Goal: Transaction & Acquisition: Purchase product/service

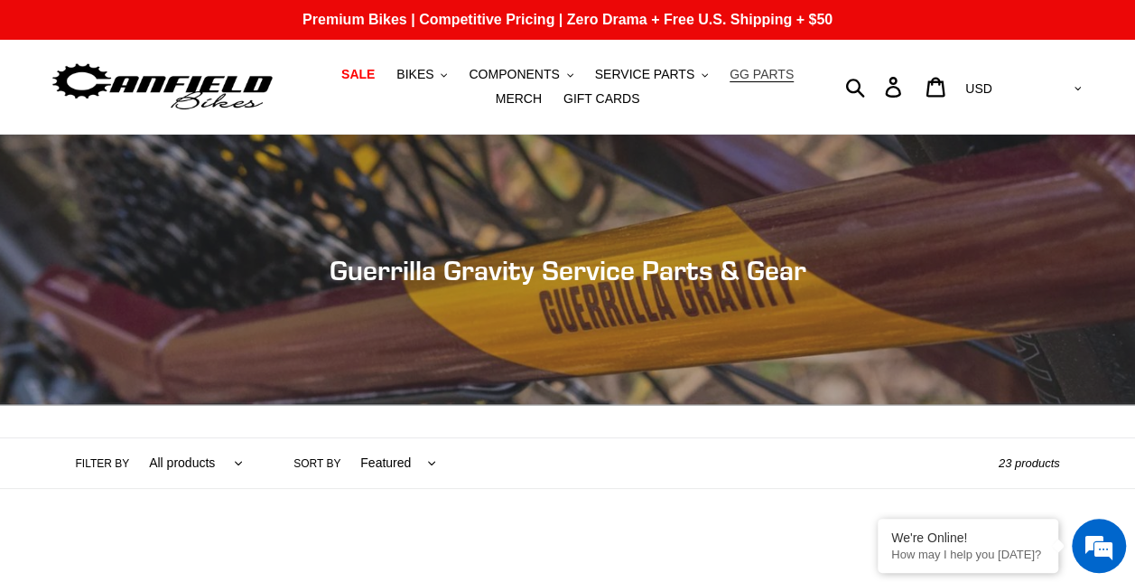
click at [730, 72] on span "GG PARTS" at bounding box center [762, 74] width 64 height 15
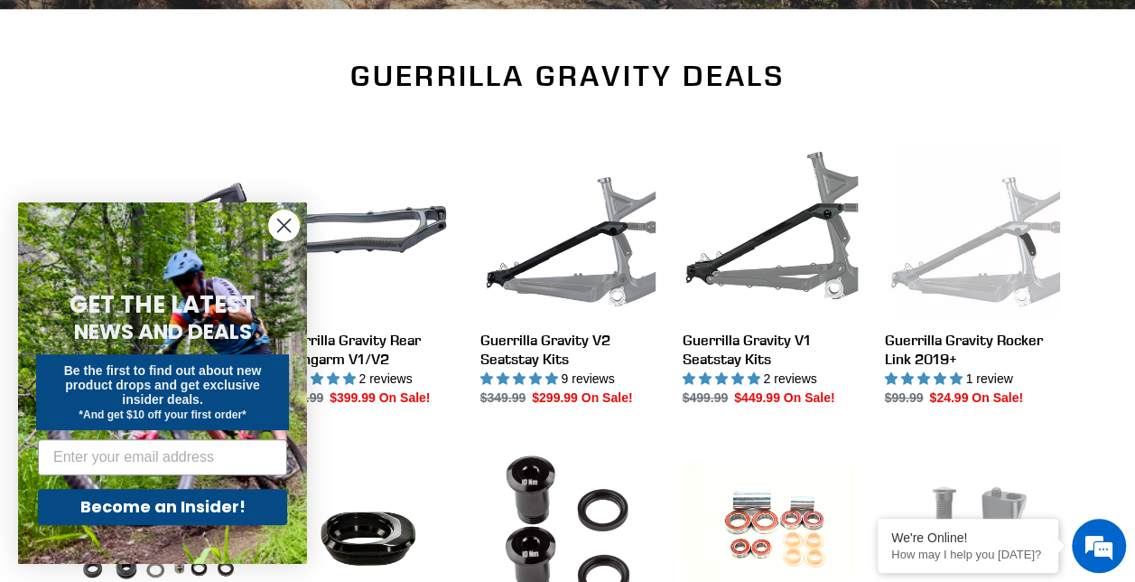
scroll to position [564, 0]
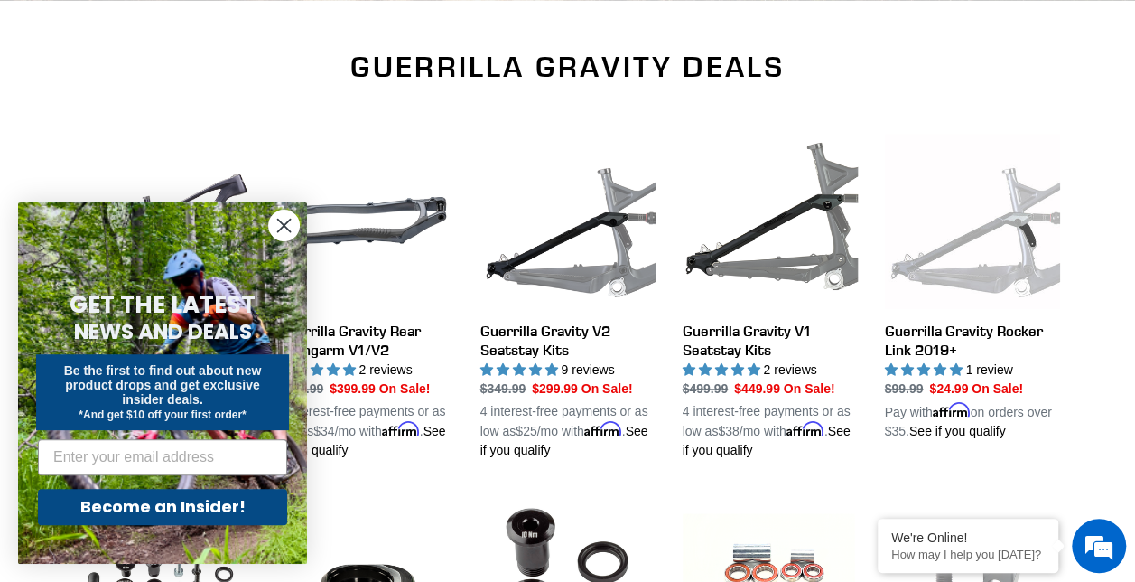
click at [284, 221] on circle "Close dialog" at bounding box center [284, 225] width 30 height 30
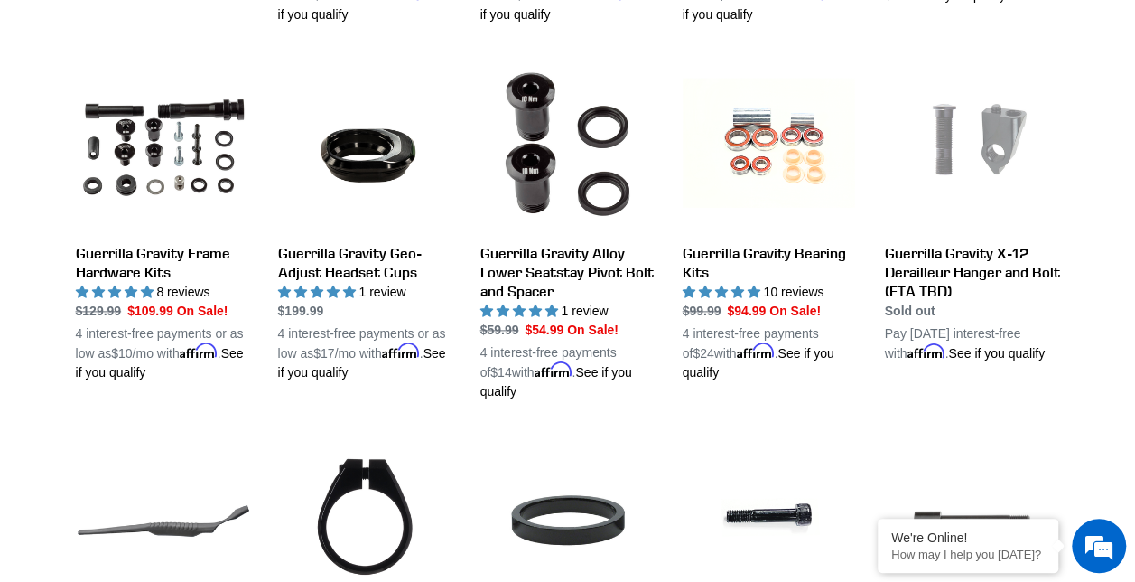
scroll to position [990, 0]
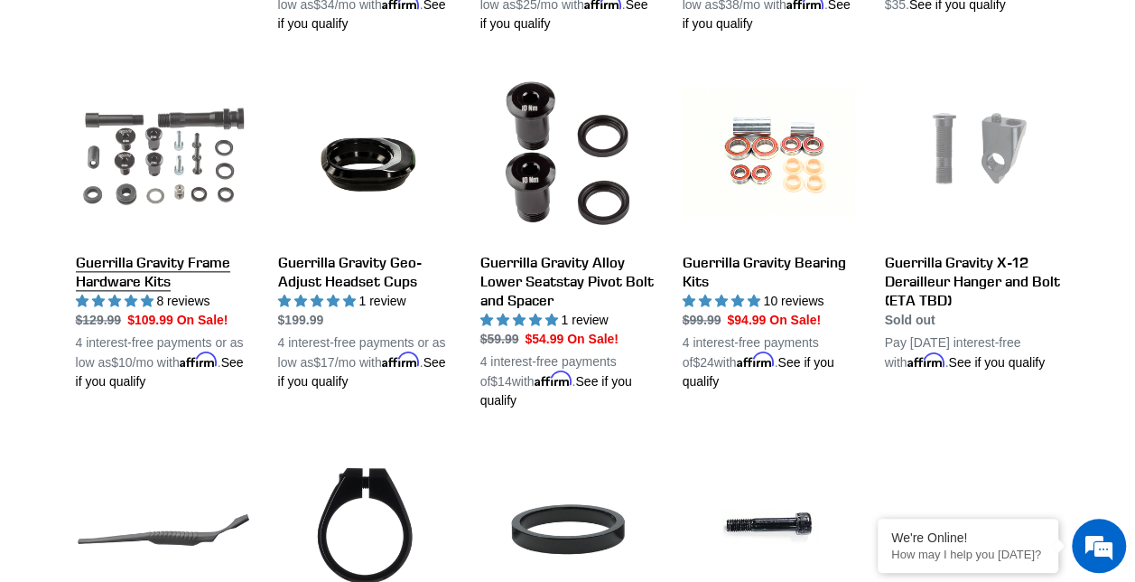
click at [148, 188] on link "Guerrilla Gravity Frame Hardware Kits" at bounding box center [163, 228] width 175 height 326
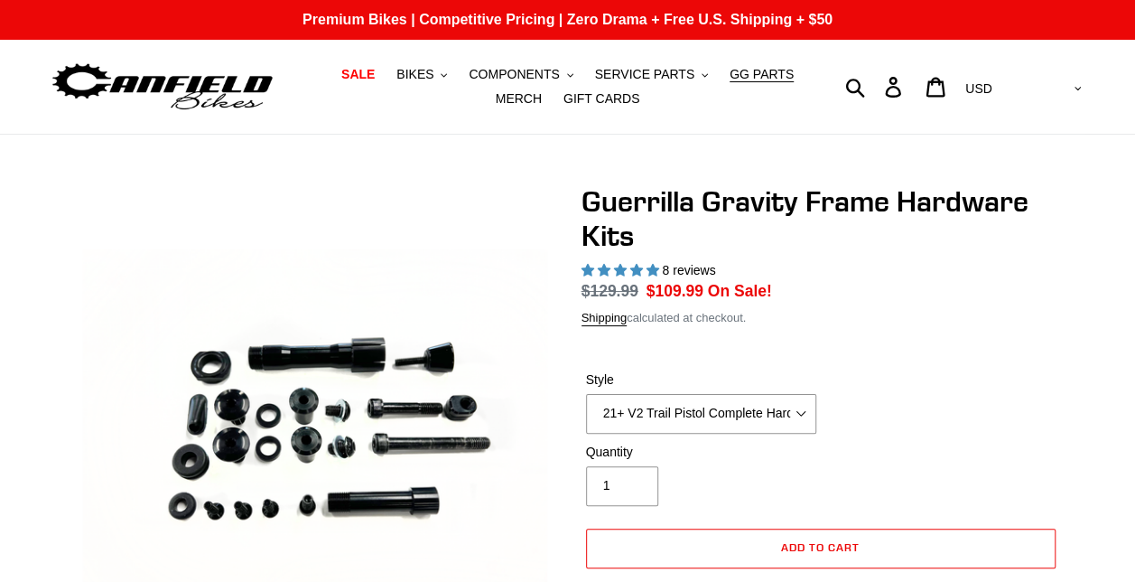
select select "highest-rating"
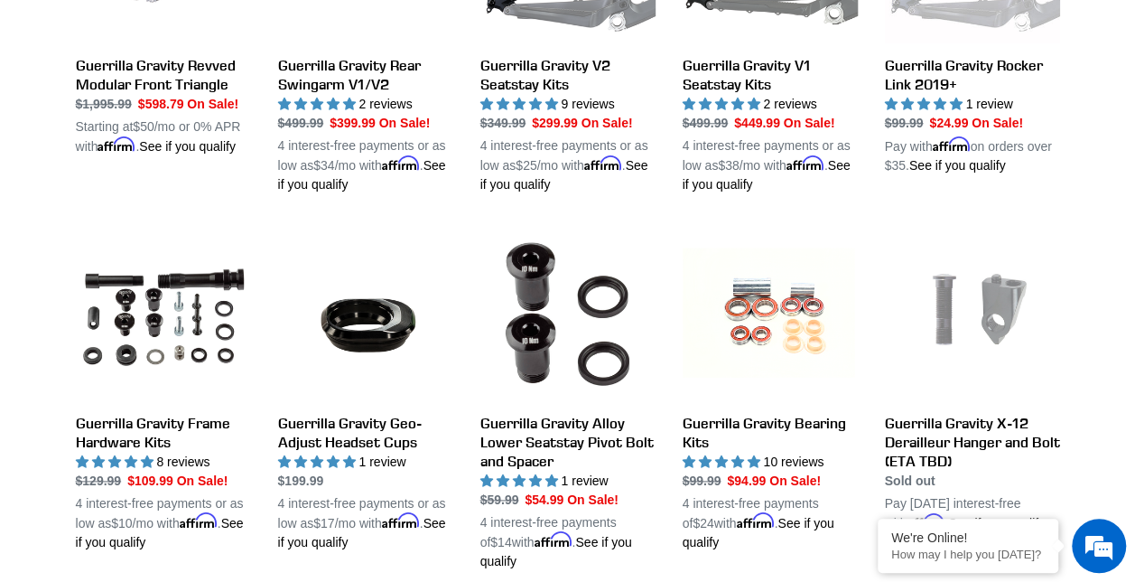
scroll to position [873, 0]
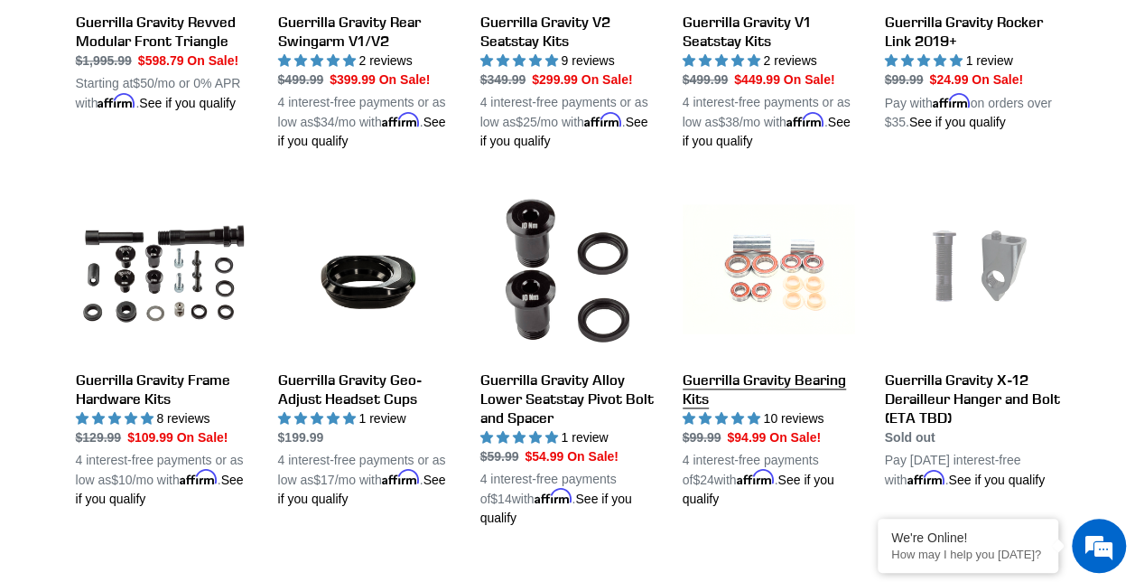
click at [799, 290] on link "Guerrilla Gravity Bearing Kits" at bounding box center [770, 345] width 175 height 326
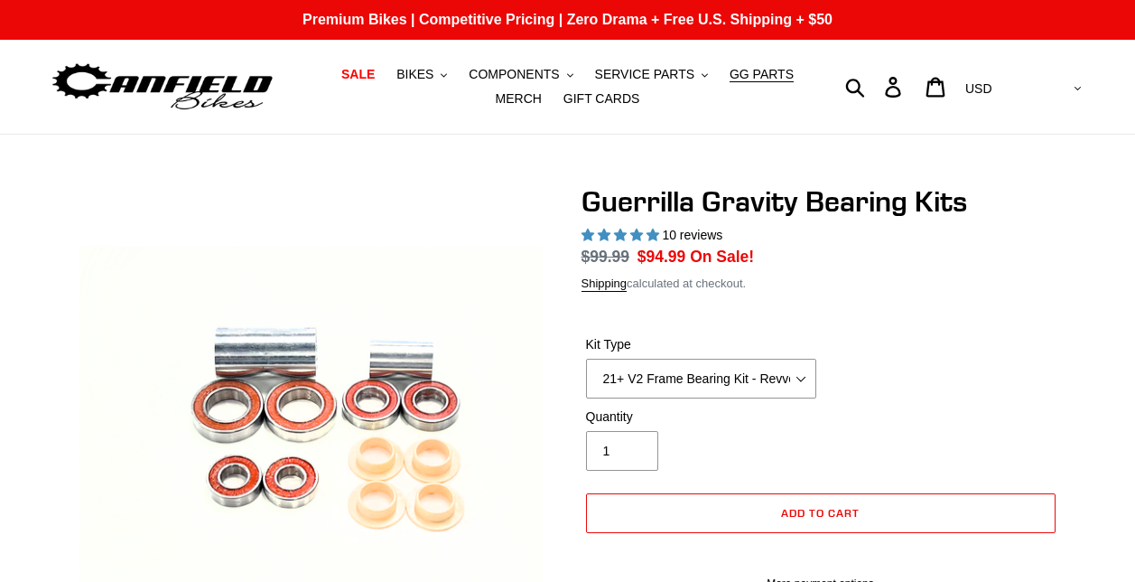
select select "highest-rating"
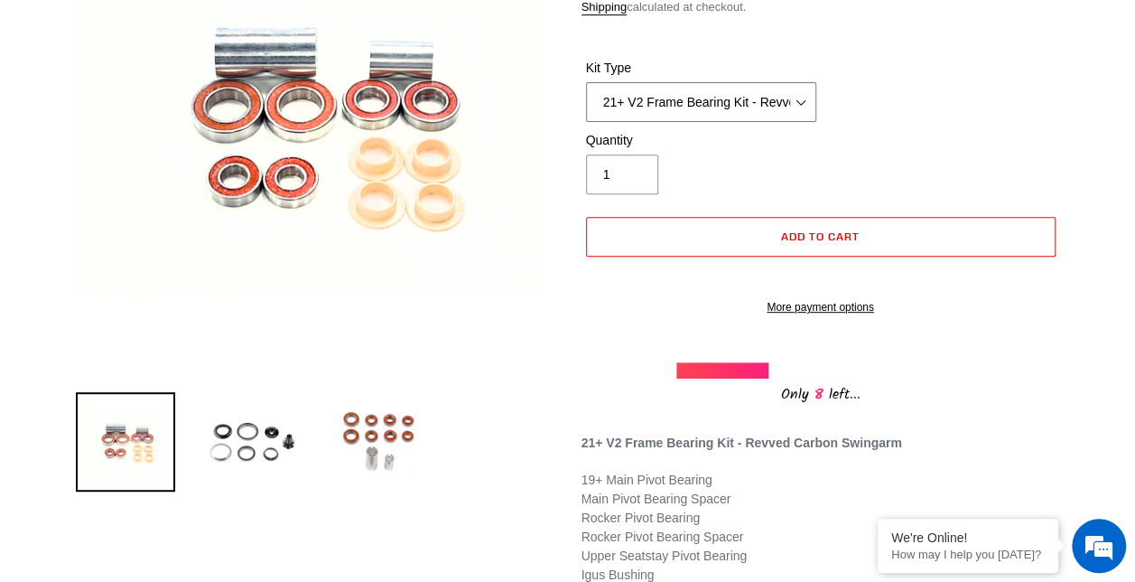
click at [801, 98] on select "21+ V2 Frame Bearing Kit - Revved Carbon Swingarm - In Stock 19+ V1 Frame Beari…" at bounding box center [701, 102] width 230 height 40
click at [586, 82] on select "21+ V2 Frame Bearing Kit - Revved Carbon Swingarm - In Stock 19+ V1 Frame Beari…" at bounding box center [701, 102] width 230 height 40
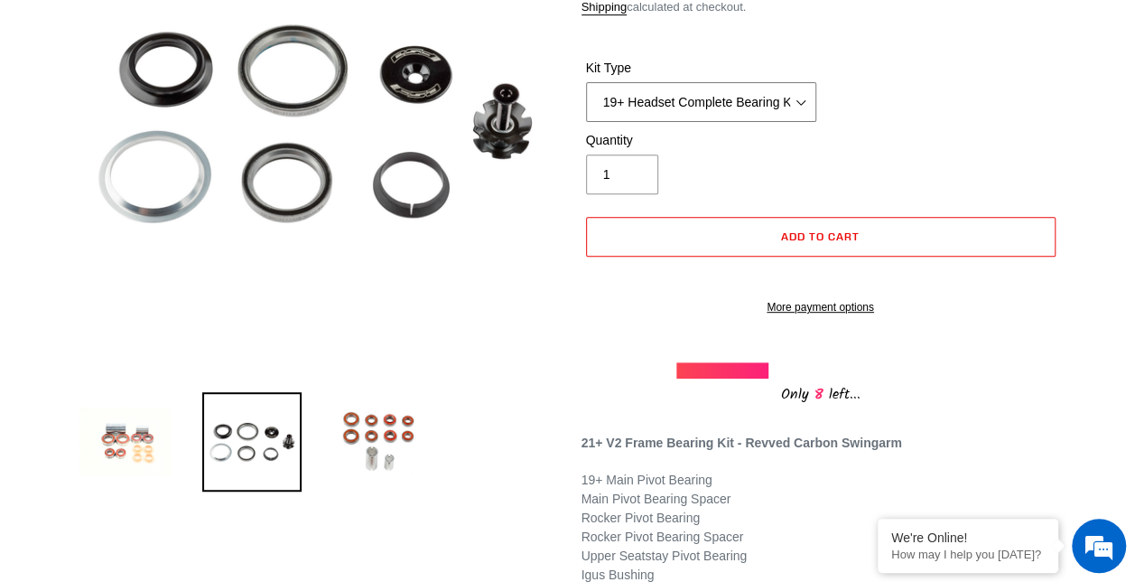
click at [799, 93] on select "21+ V2 Frame Bearing Kit - Revved Carbon Swingarm - In Stock 19+ V1 Frame Beari…" at bounding box center [701, 102] width 230 height 40
click at [586, 82] on select "21+ V2 Frame Bearing Kit - Revved Carbon Swingarm - In Stock 19+ V1 Frame Beari…" at bounding box center [701, 102] width 230 height 40
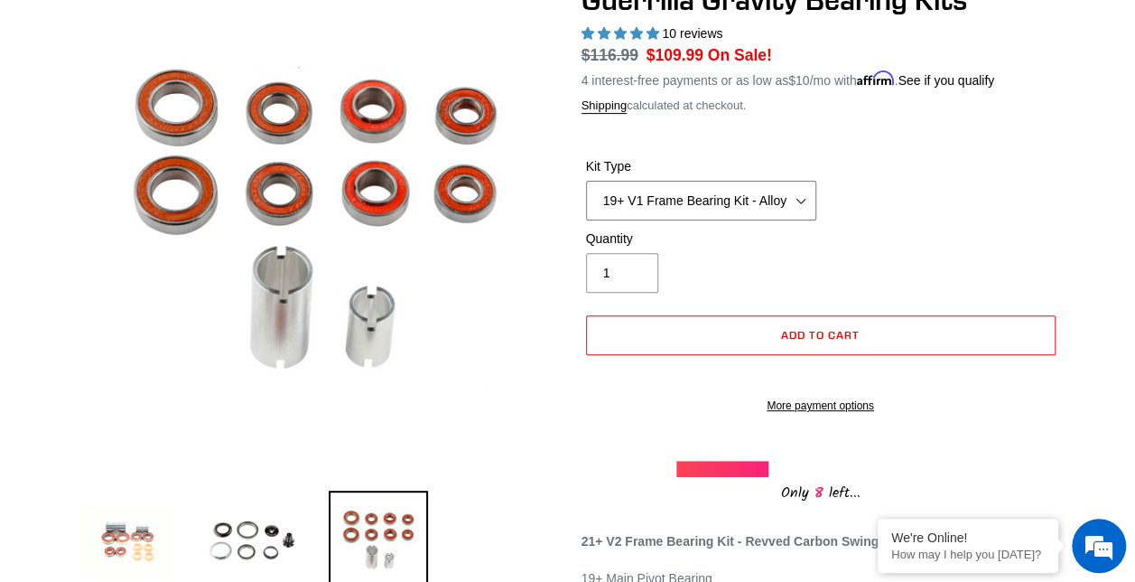
scroll to position [198, 0]
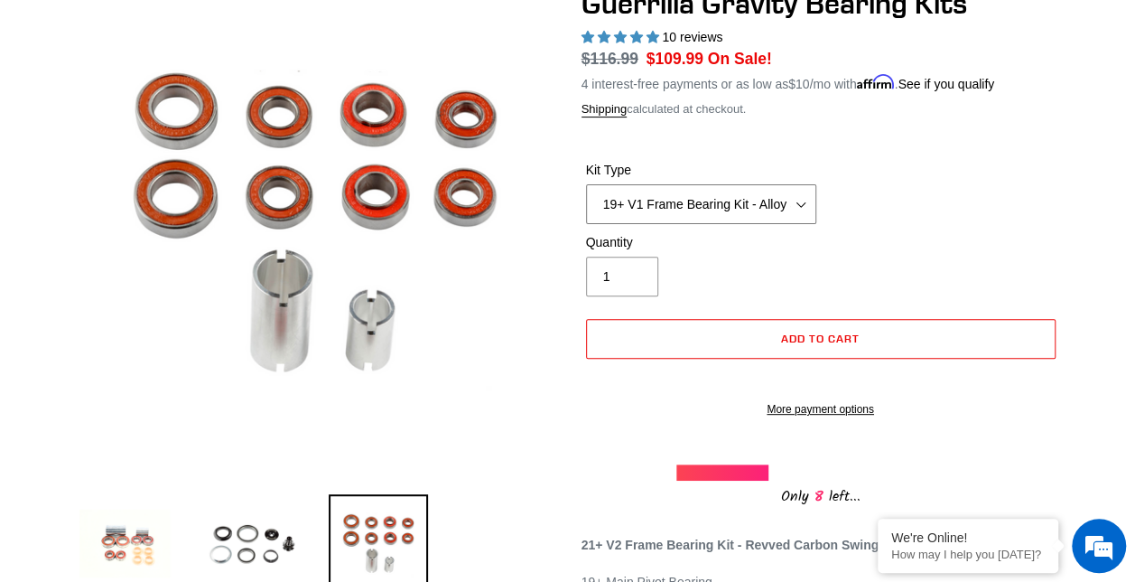
click at [778, 205] on select "21+ V2 Frame Bearing Kit - Revved Carbon Swingarm - In Stock 19+ V1 Frame Beari…" at bounding box center [701, 204] width 230 height 40
click at [586, 184] on select "21+ V2 Frame Bearing Kit - Revved Carbon Swingarm - In Stock 19+ V1 Frame Beari…" at bounding box center [701, 204] width 230 height 40
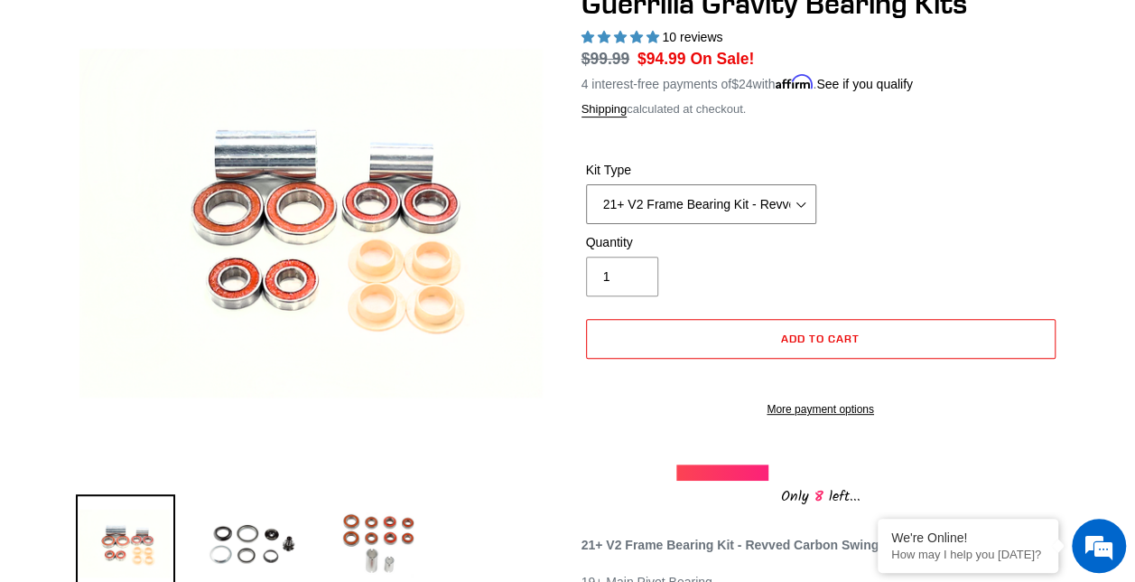
click at [791, 195] on select "21+ V2 Frame Bearing Kit - Revved Carbon Swingarm - In Stock 19+ V1 Frame Beari…" at bounding box center [701, 204] width 230 height 40
click at [586, 184] on select "21+ V2 Frame Bearing Kit - Revved Carbon Swingarm - In Stock 19+ V1 Frame Beari…" at bounding box center [701, 204] width 230 height 40
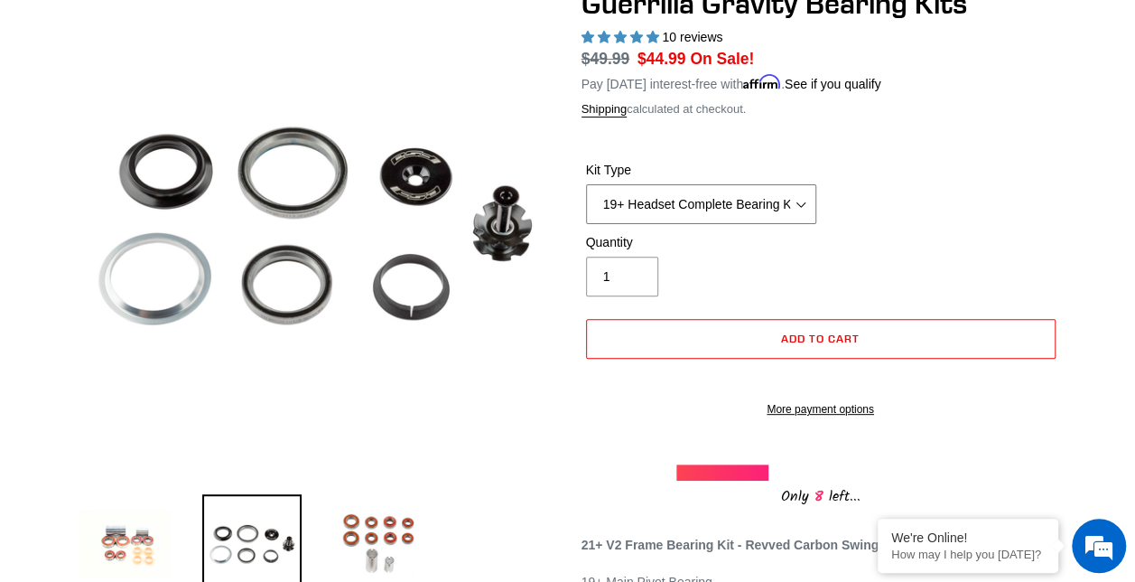
click at [781, 194] on select "21+ V2 Frame Bearing Kit - Revved Carbon Swingarm - In Stock 19+ V1 Frame Beari…" at bounding box center [701, 204] width 230 height 40
select select "19+ V1 Frame Bearing Kit - Alloy Swingarm - In Stock"
click at [586, 184] on select "21+ V2 Frame Bearing Kit - Revved Carbon Swingarm - In Stock 19+ V1 Frame Beari…" at bounding box center [701, 204] width 230 height 40
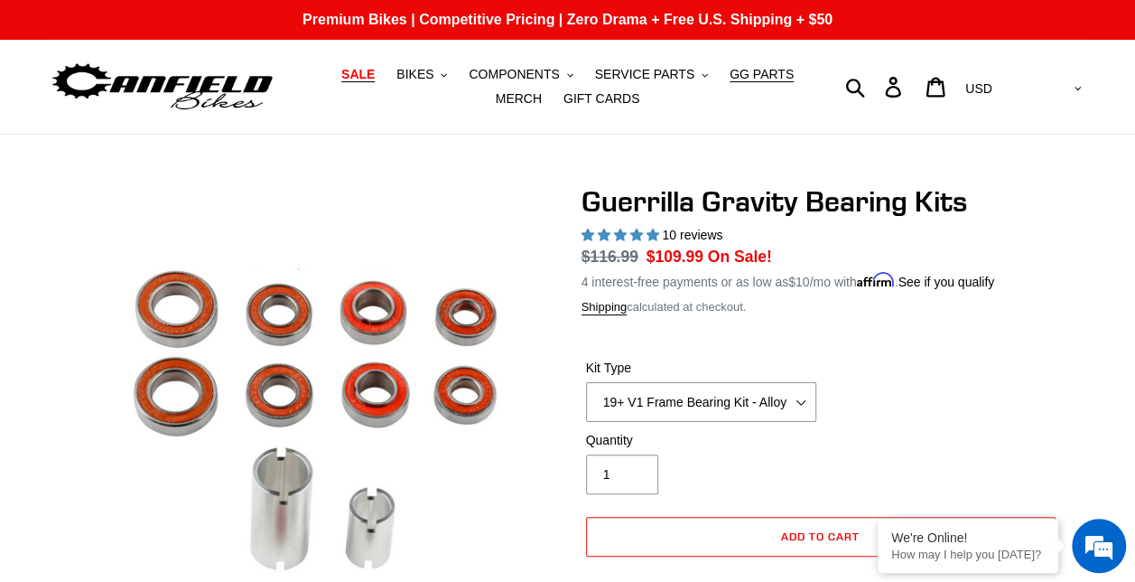
click at [350, 74] on span "SALE" at bounding box center [357, 74] width 33 height 15
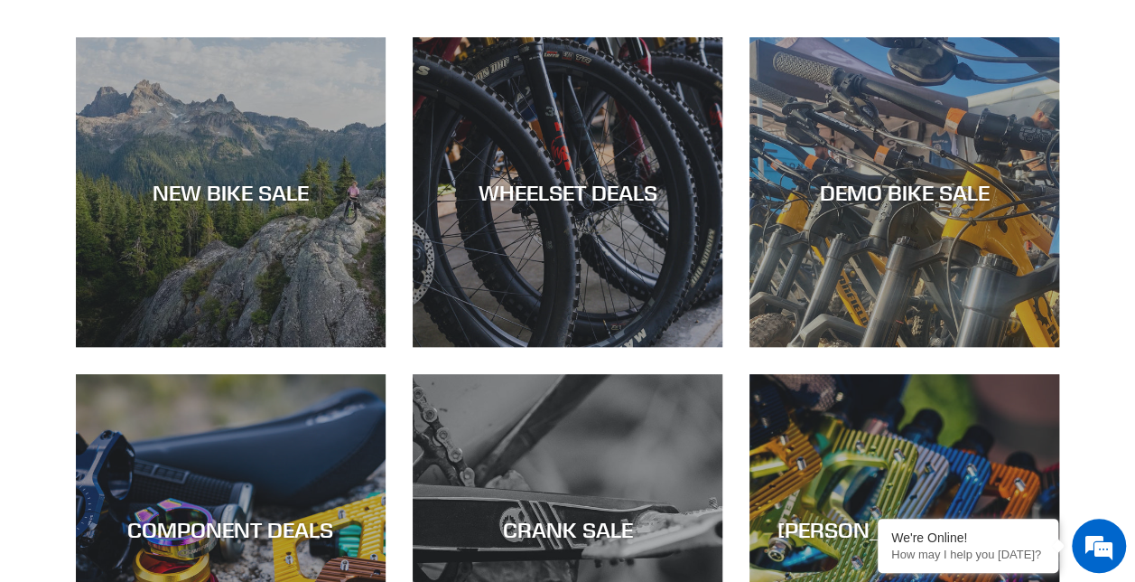
scroll to position [524, 0]
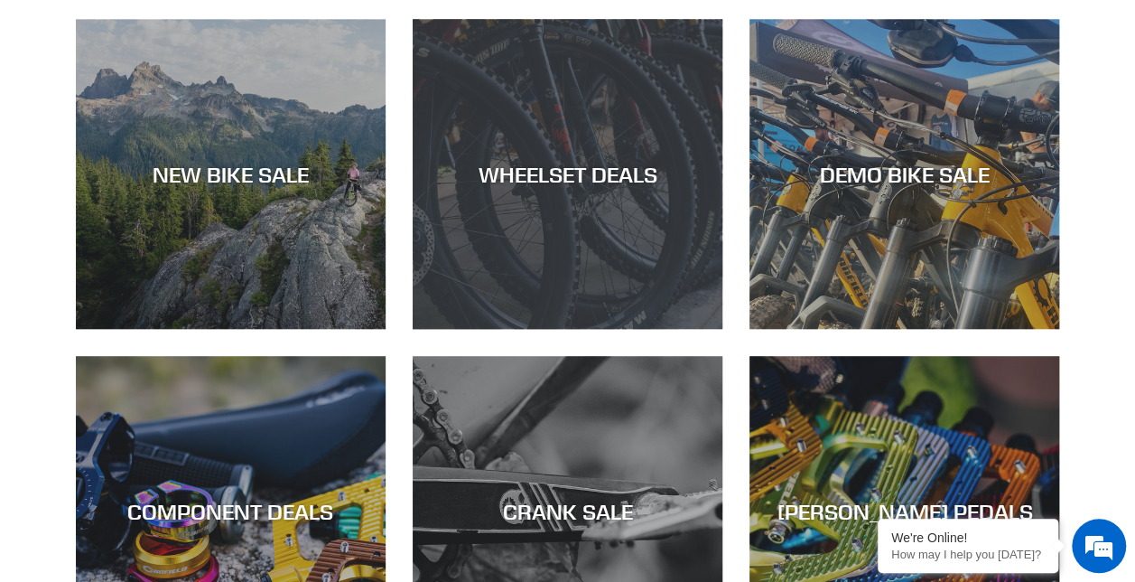
click at [676, 173] on div "WHEELSET DEALS" at bounding box center [568, 174] width 310 height 26
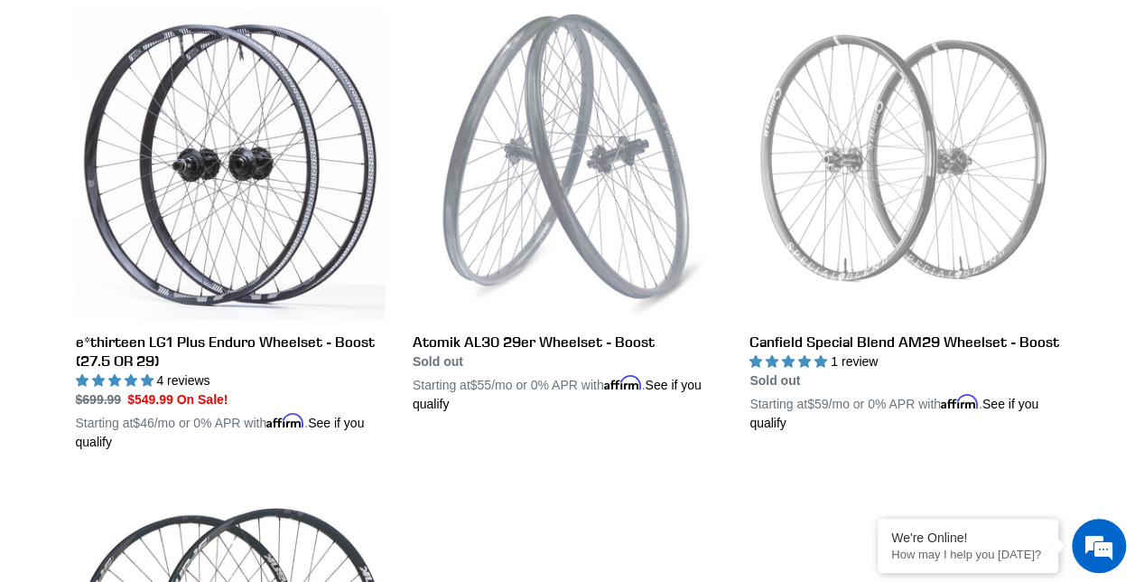
scroll to position [511, 0]
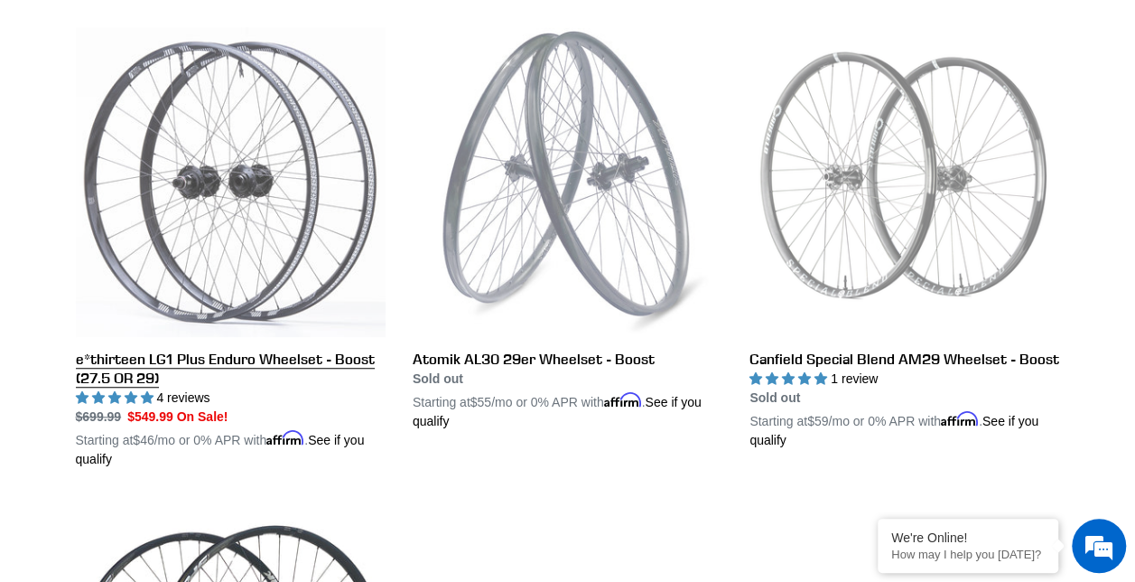
click at [304, 161] on link "e*thirteen LG1 Plus Enduro Wheelset - Boost (27.5 OR 29)" at bounding box center [231, 248] width 310 height 442
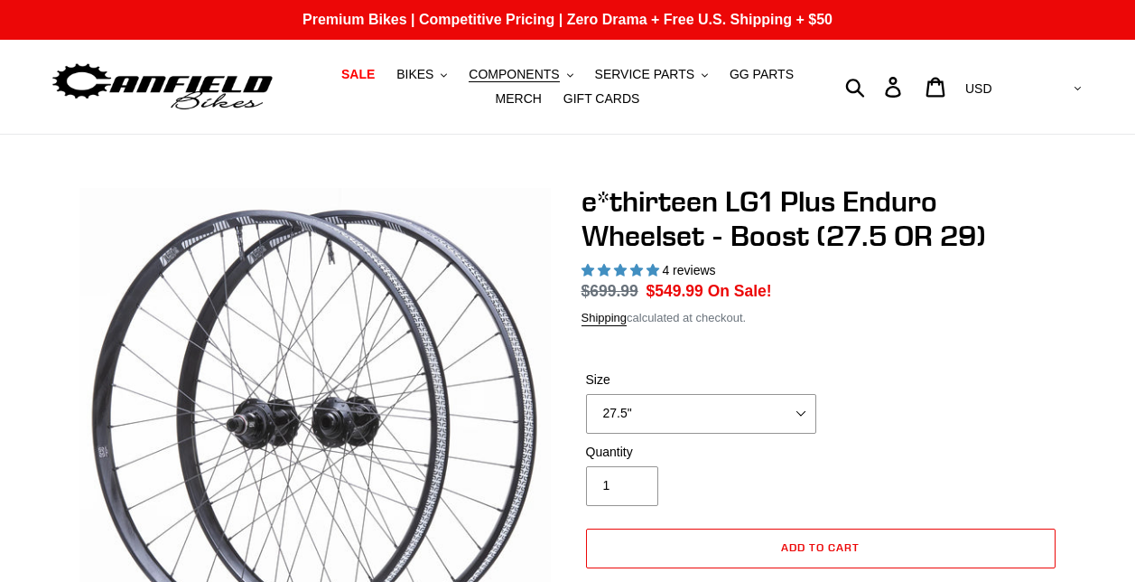
select select "highest-rating"
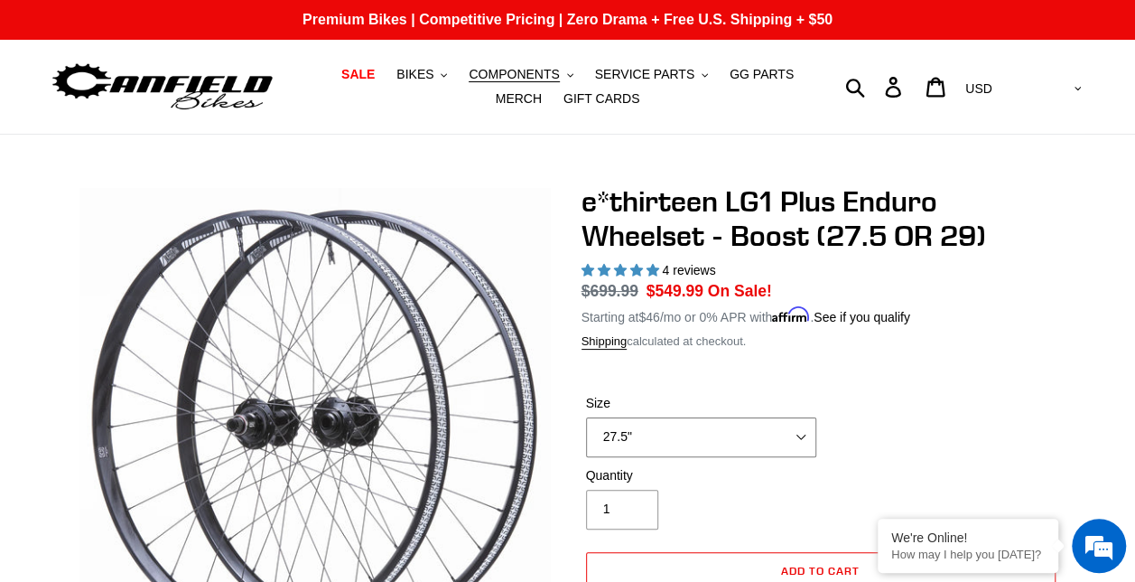
click at [781, 442] on select "27.5" 29"" at bounding box center [701, 437] width 230 height 40
select select "29""
click at [586, 417] on select "27.5" 29"" at bounding box center [701, 437] width 230 height 40
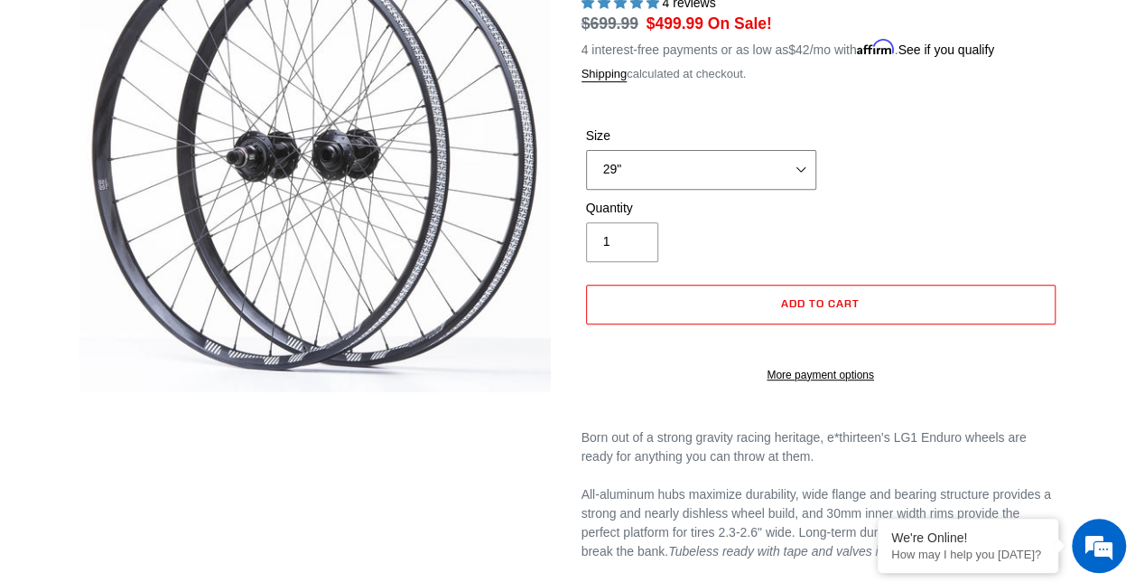
scroll to position [145, 0]
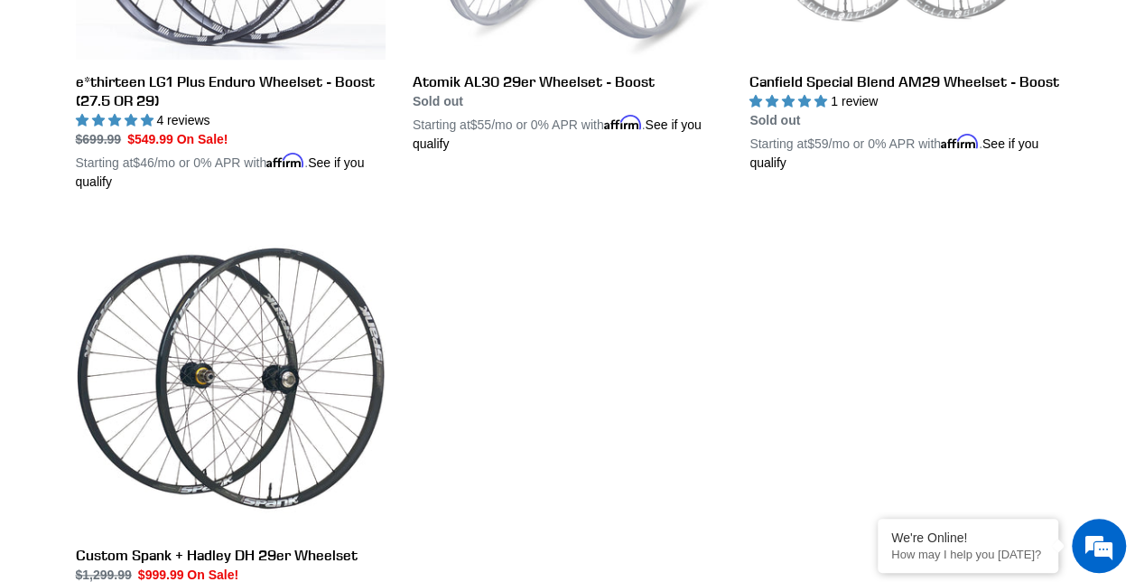
scroll to position [798, 0]
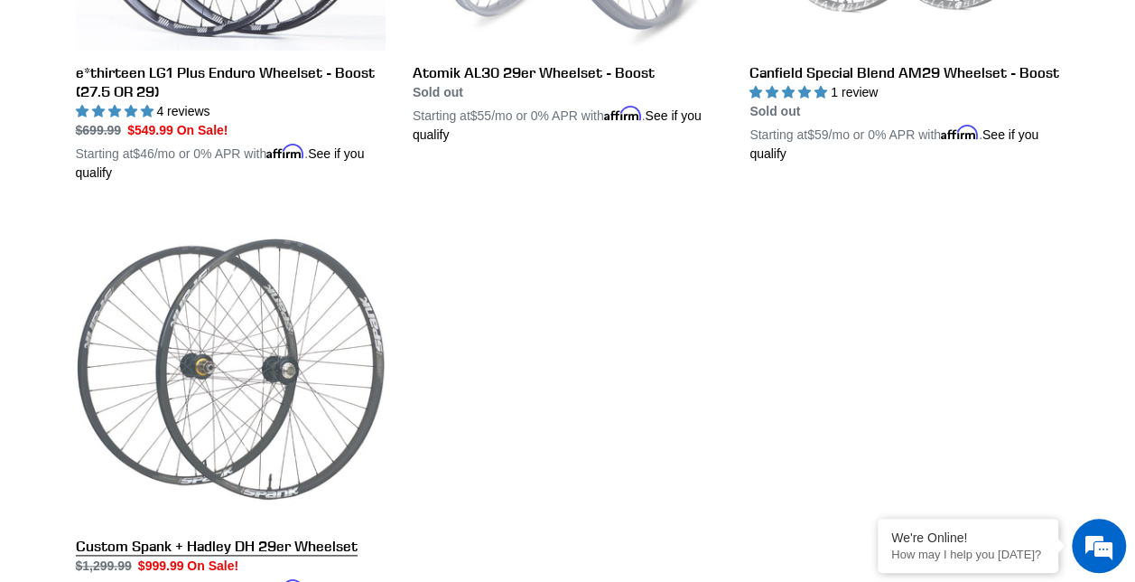
click at [323, 379] on link "Custom Spank + Hadley DH 29er Wheelset" at bounding box center [231, 416] width 310 height 404
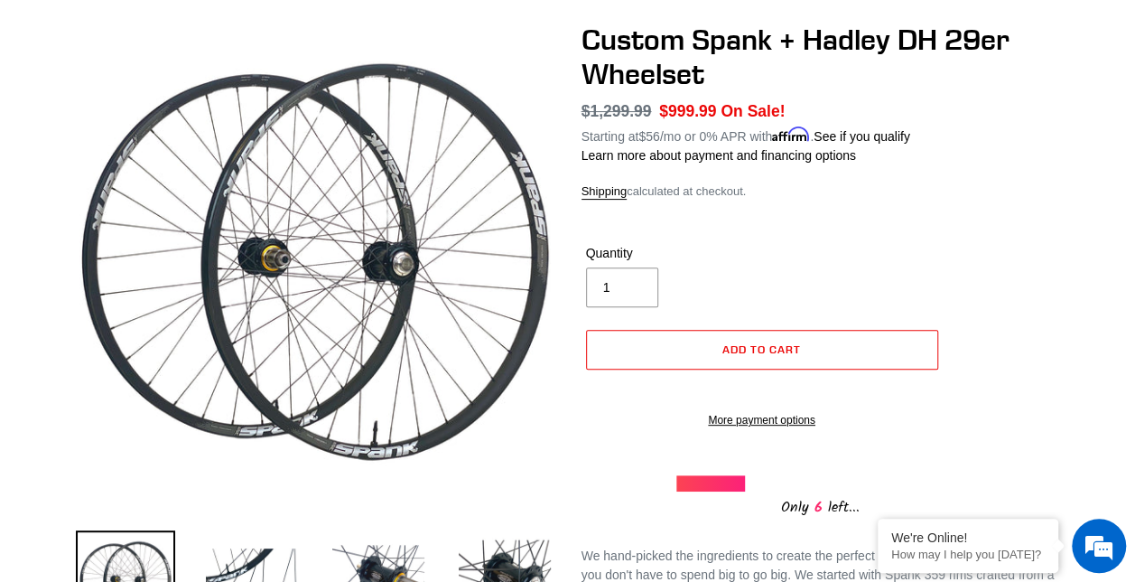
scroll to position [141, 0]
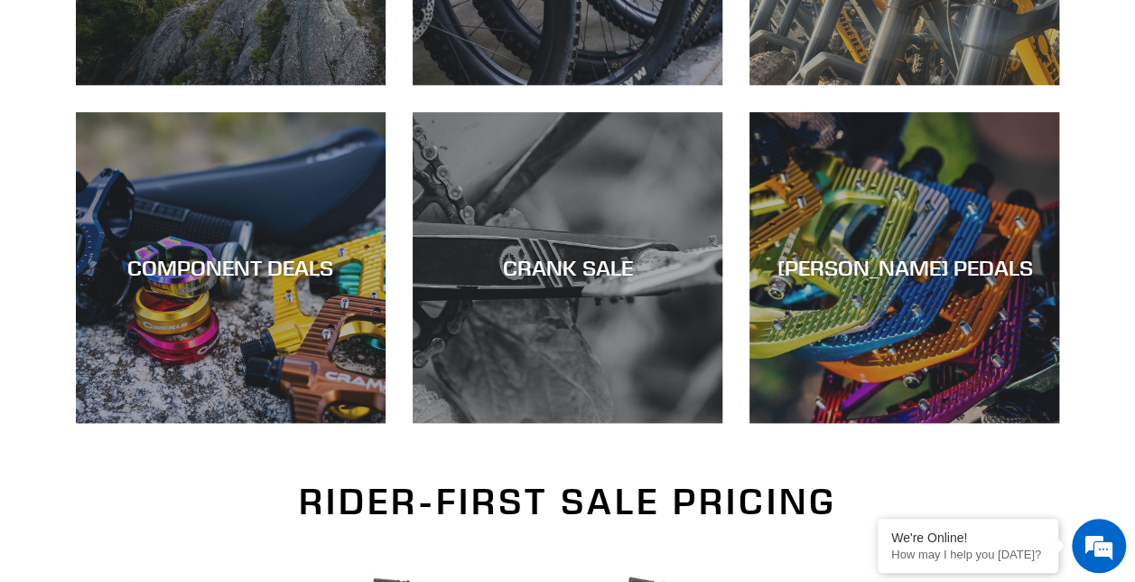
scroll to position [786, 0]
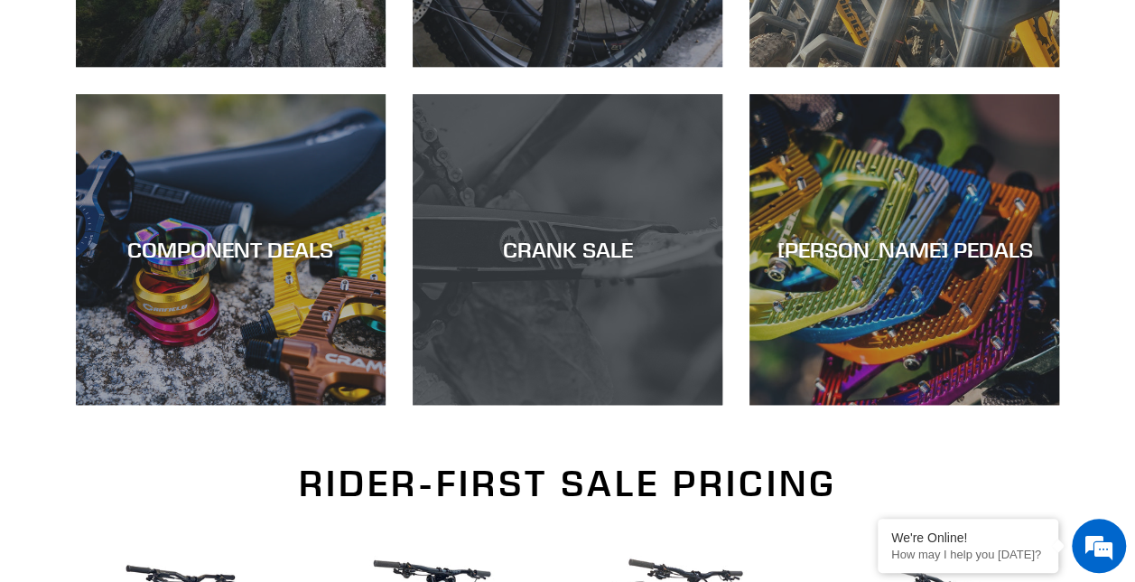
click at [640, 246] on div "CRANK SALE" at bounding box center [568, 250] width 310 height 26
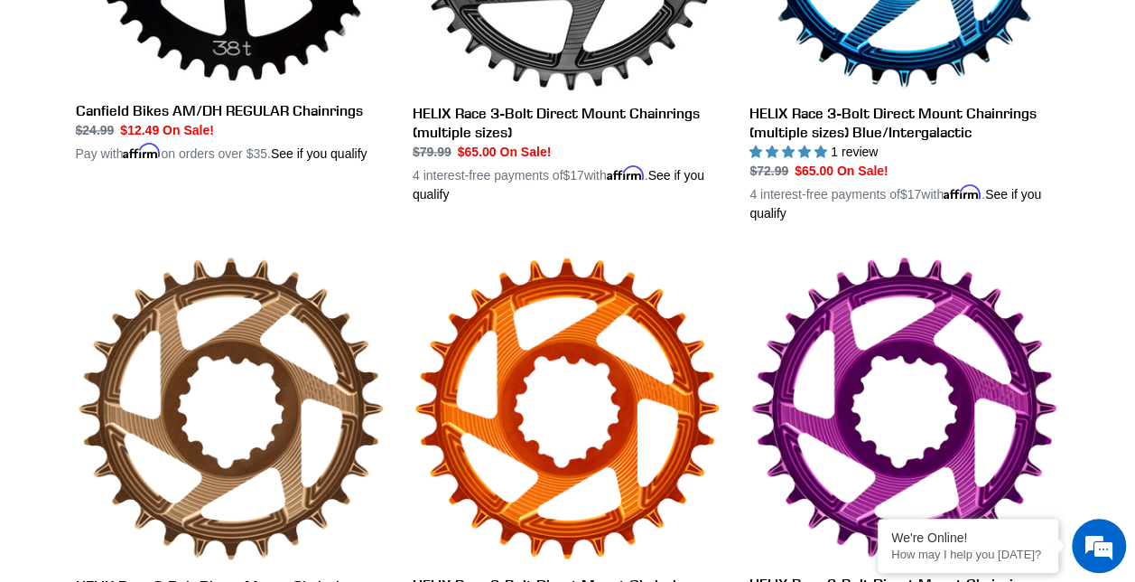
scroll to position [1669, 0]
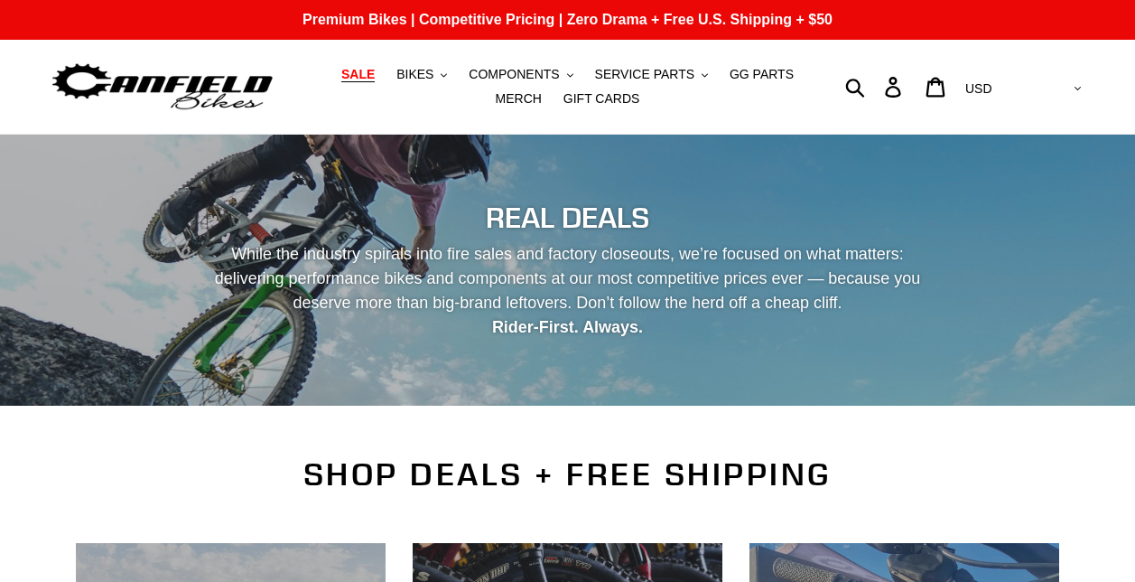
scroll to position [786, 0]
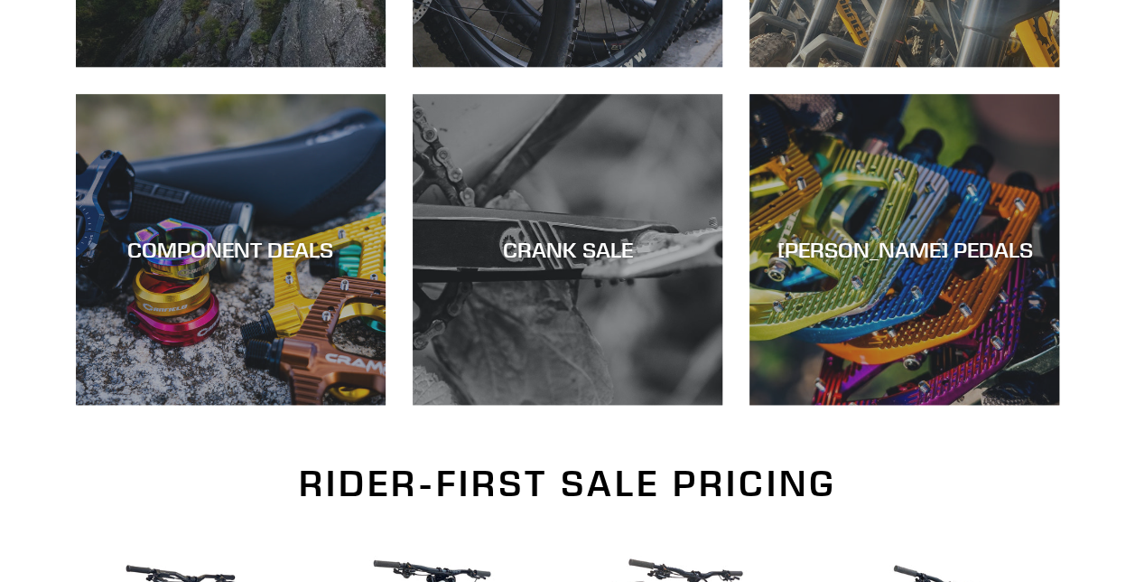
click at [262, 405] on div "COMPONENT DEALS" at bounding box center [231, 405] width 310 height 0
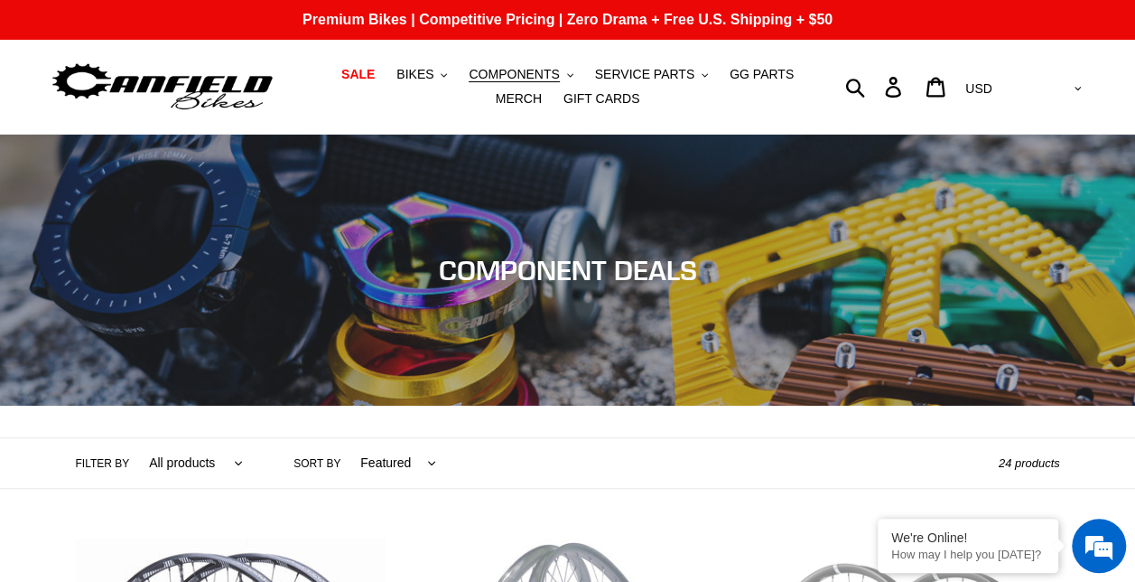
drag, startPoint x: 0, startPoint y: 0, endPoint x: 1140, endPoint y: 53, distance: 1141.2
click at [406, 82] on span "BIKES" at bounding box center [415, 74] width 37 height 15
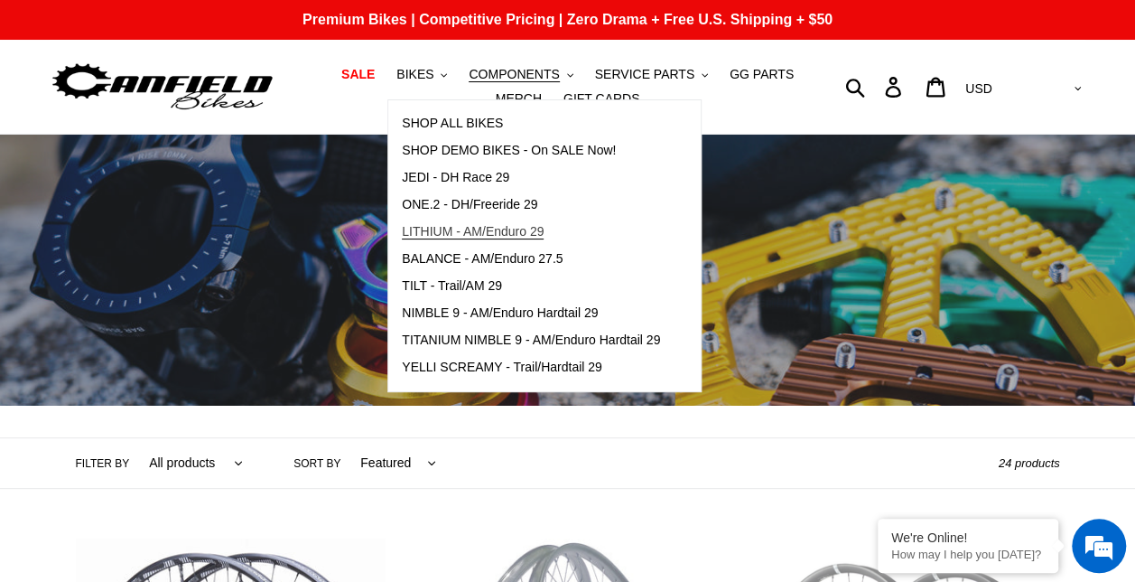
click at [515, 231] on span "LITHIUM - AM/Enduro 29" at bounding box center [473, 231] width 142 height 15
